Goal: Transaction & Acquisition: Purchase product/service

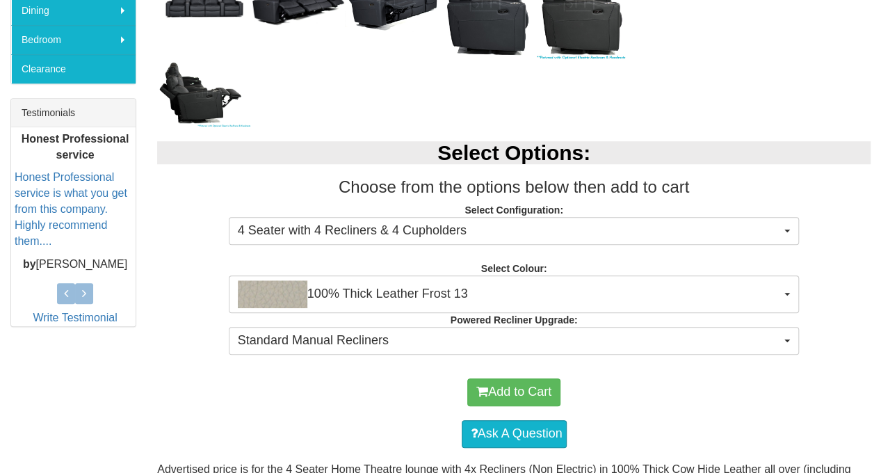
scroll to position [556, 0]
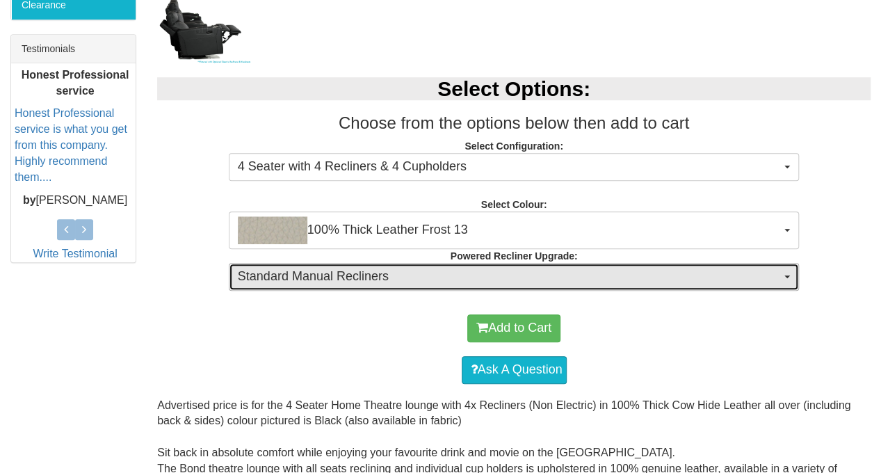
click at [377, 270] on span "Standard Manual Recliners" at bounding box center [510, 277] width 544 height 18
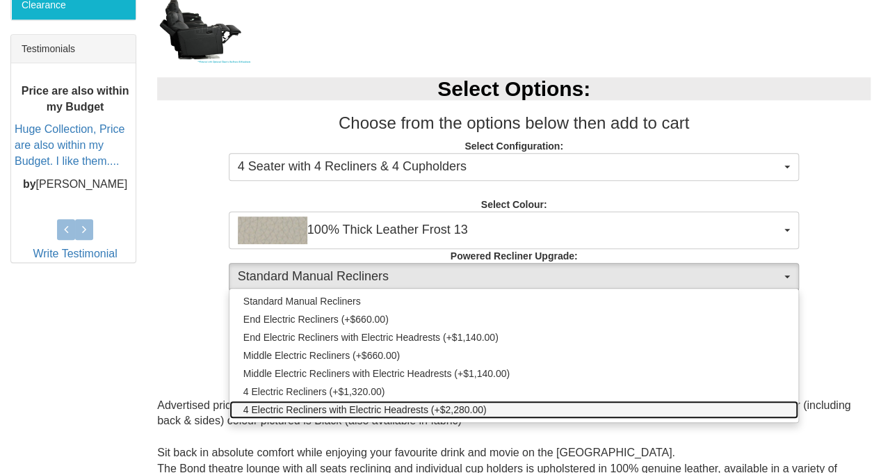
click at [343, 408] on span "4 Electric Recliners with Electric Headrests (+$2,280.00)" at bounding box center [364, 409] width 243 height 14
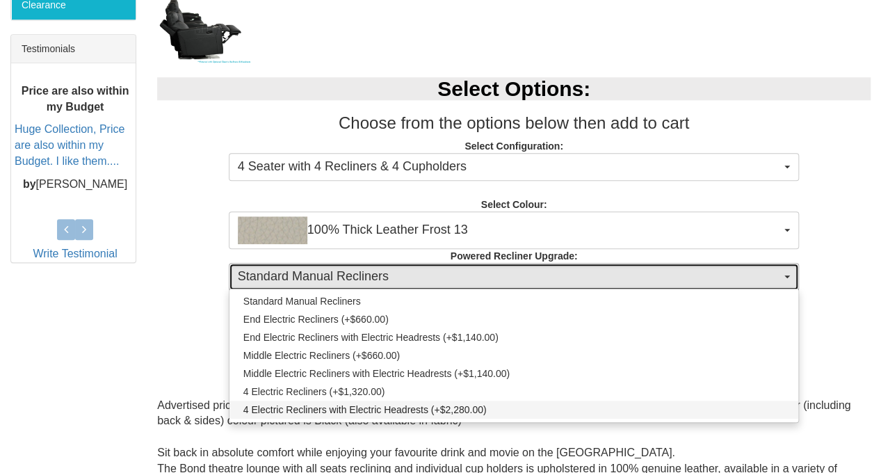
select select "1995"
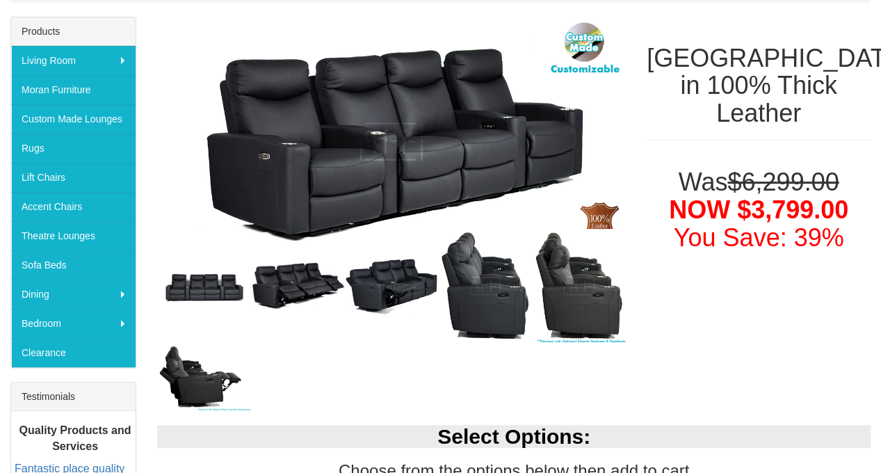
scroll to position [417, 0]
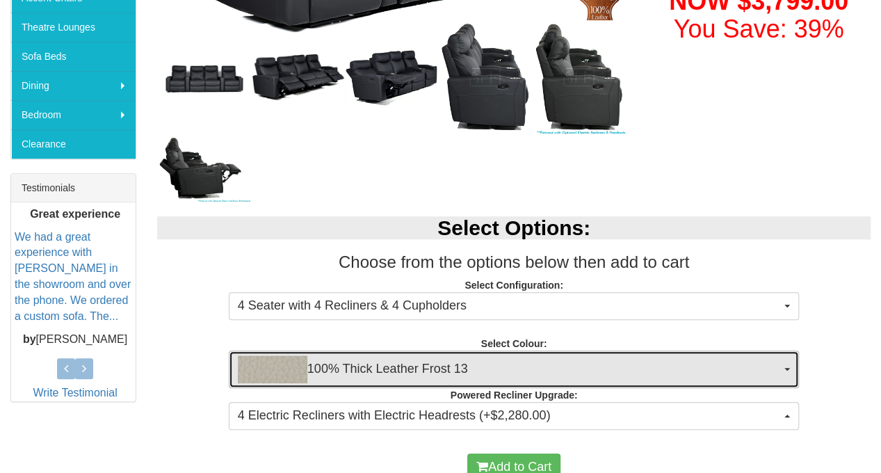
click at [377, 377] on span "100% Thick Leather Frost 13" at bounding box center [510, 369] width 544 height 28
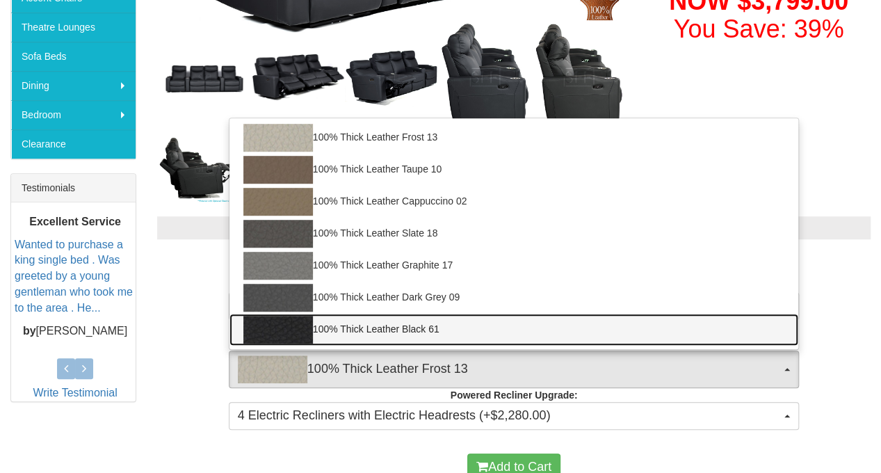
click at [377, 327] on link "100% Thick Leather Black 61" at bounding box center [513, 330] width 569 height 32
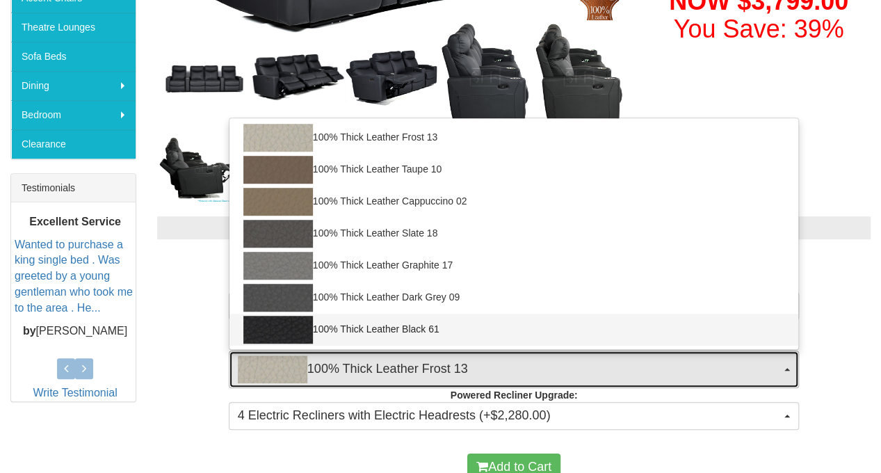
select select "1952"
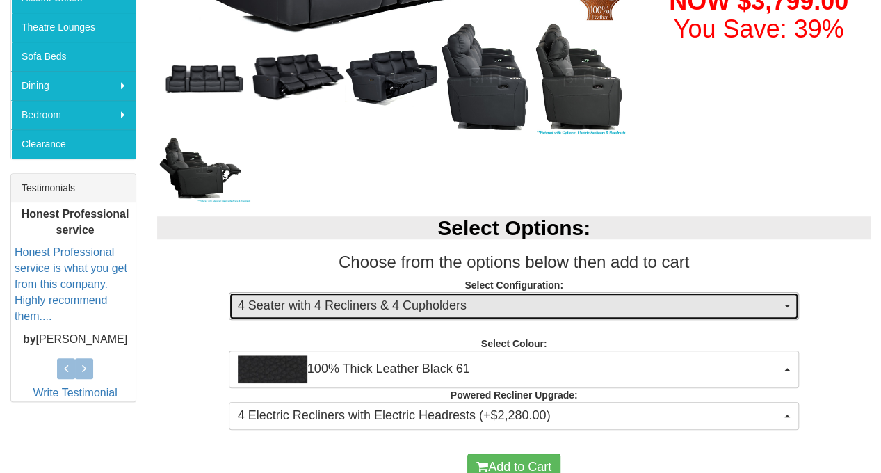
click at [394, 310] on span "4 Seater with 4 Recliners & 4 Cupholders" at bounding box center [510, 306] width 544 height 18
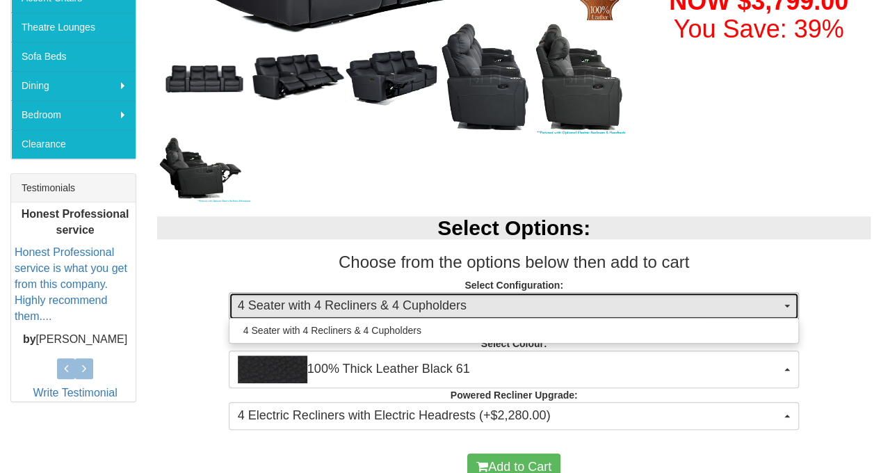
click at [394, 310] on span "4 Seater with 4 Recliners & 4 Cupholders" at bounding box center [510, 306] width 544 height 18
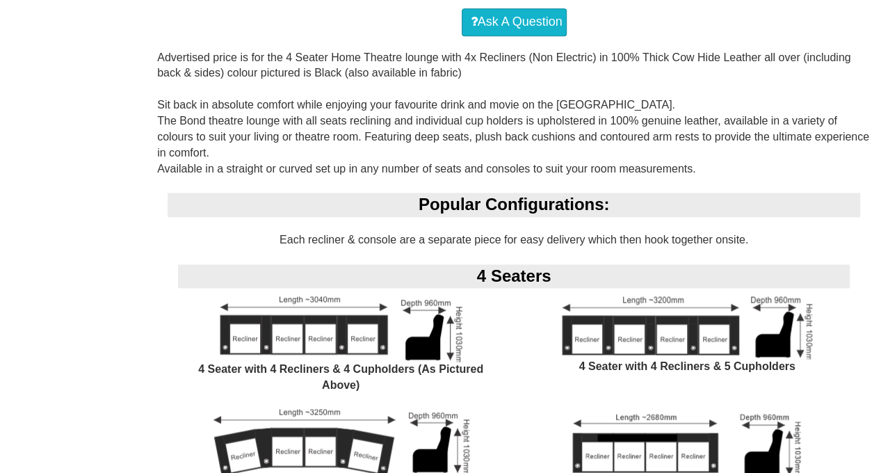
scroll to position [973, 0]
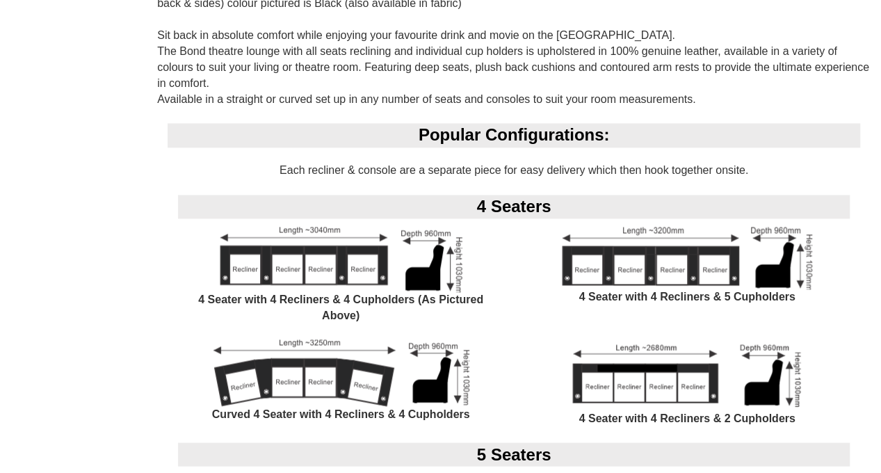
click at [336, 361] on img at bounding box center [341, 372] width 257 height 67
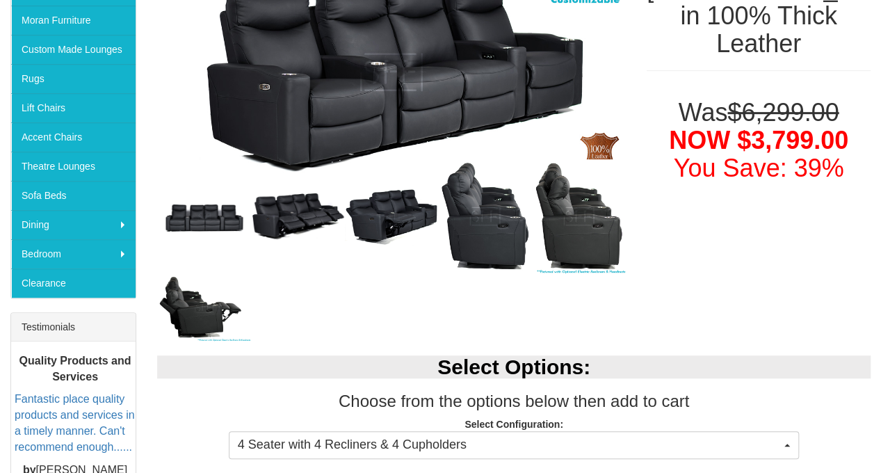
scroll to position [209, 0]
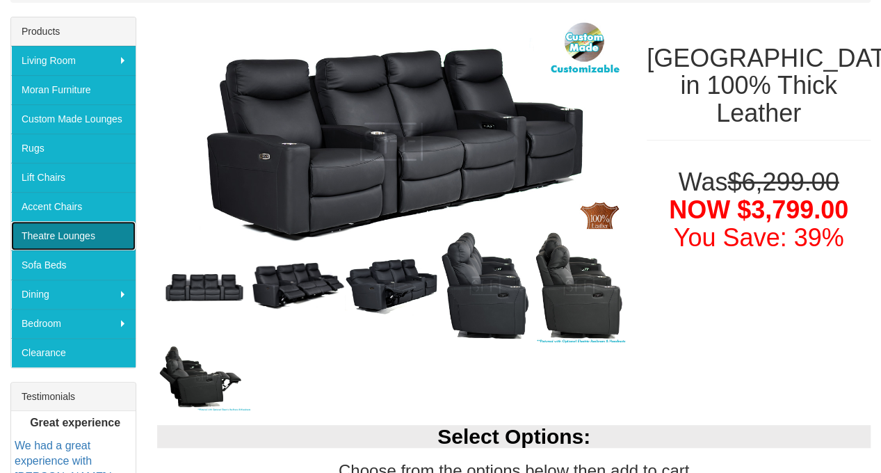
click at [76, 231] on link "Theatre Lounges" at bounding box center [73, 235] width 124 height 29
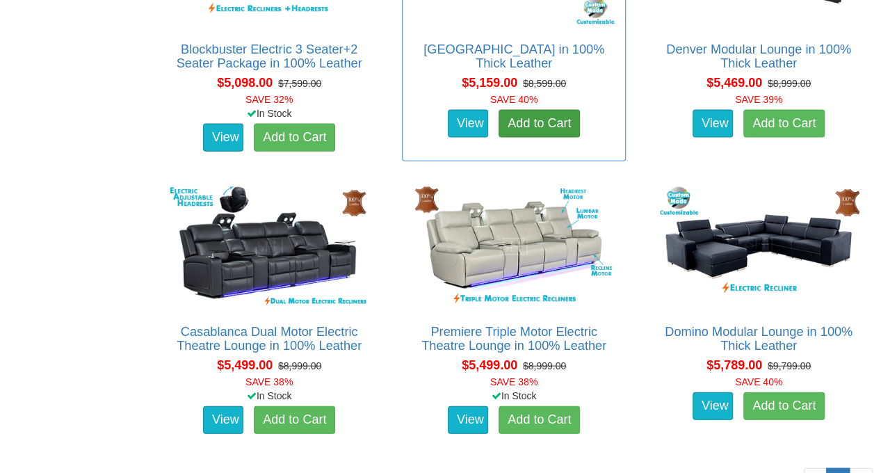
scroll to position [4000, 0]
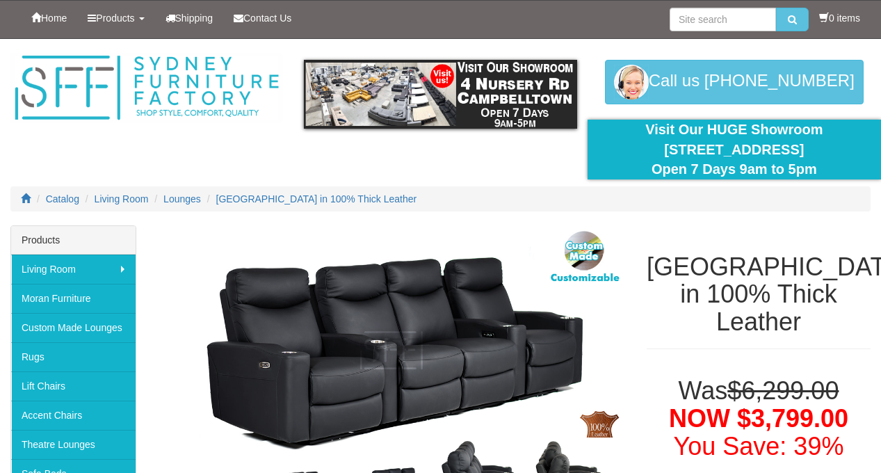
select select "1952"
select select "1995"
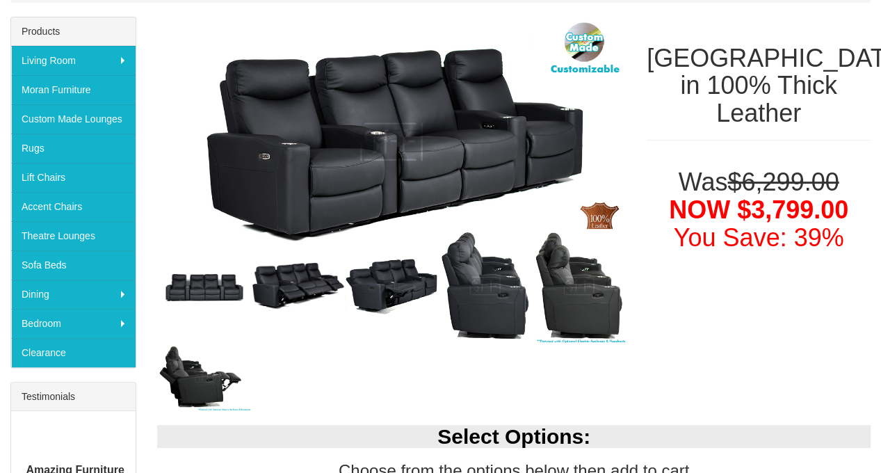
select select "1952"
select select "1995"
